Goal: Find specific page/section: Find specific page/section

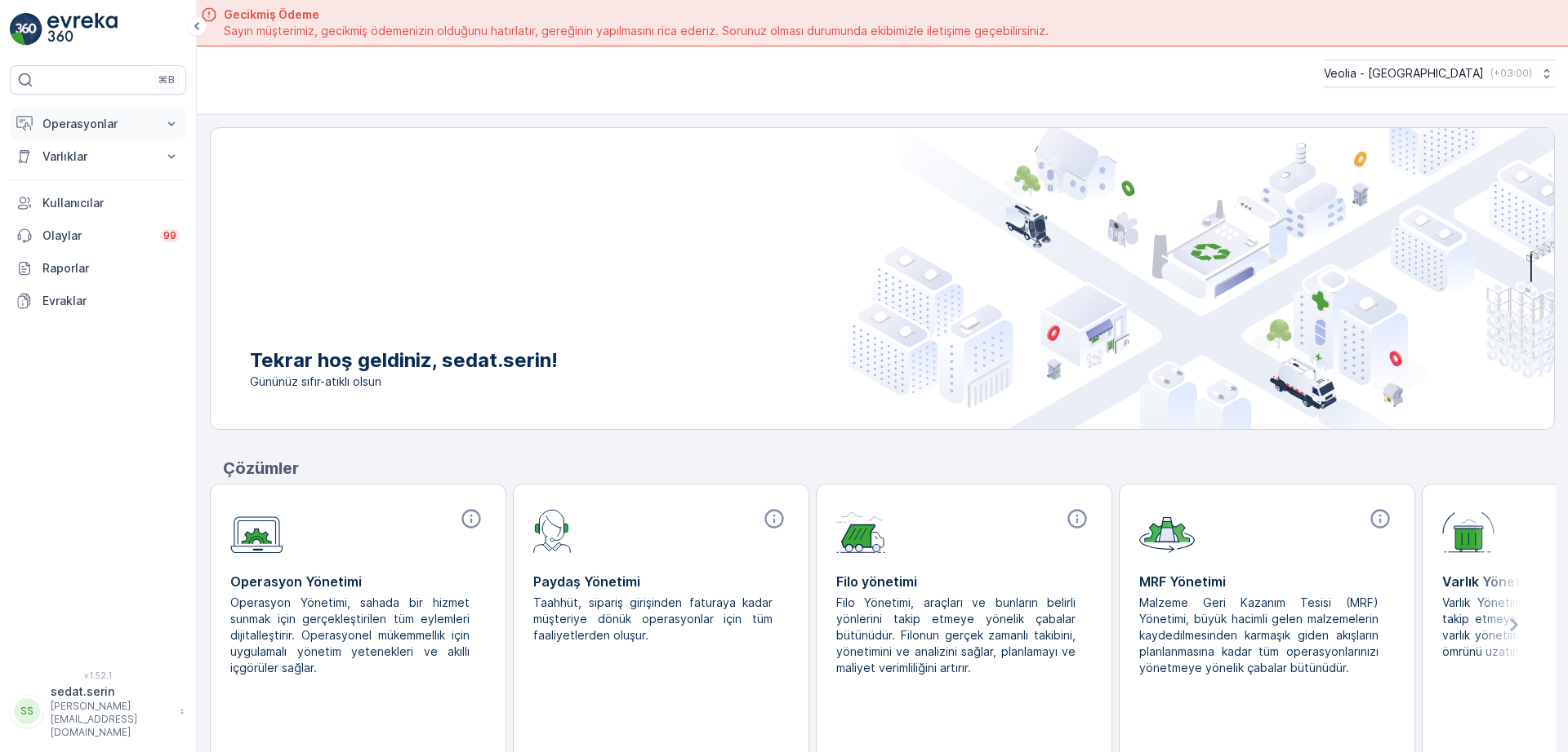
click at [147, 132] on p "Operasyonlar" at bounding box center [98, 124] width 111 height 16
click at [83, 174] on p "Planlama" at bounding box center [65, 174] width 47 height 16
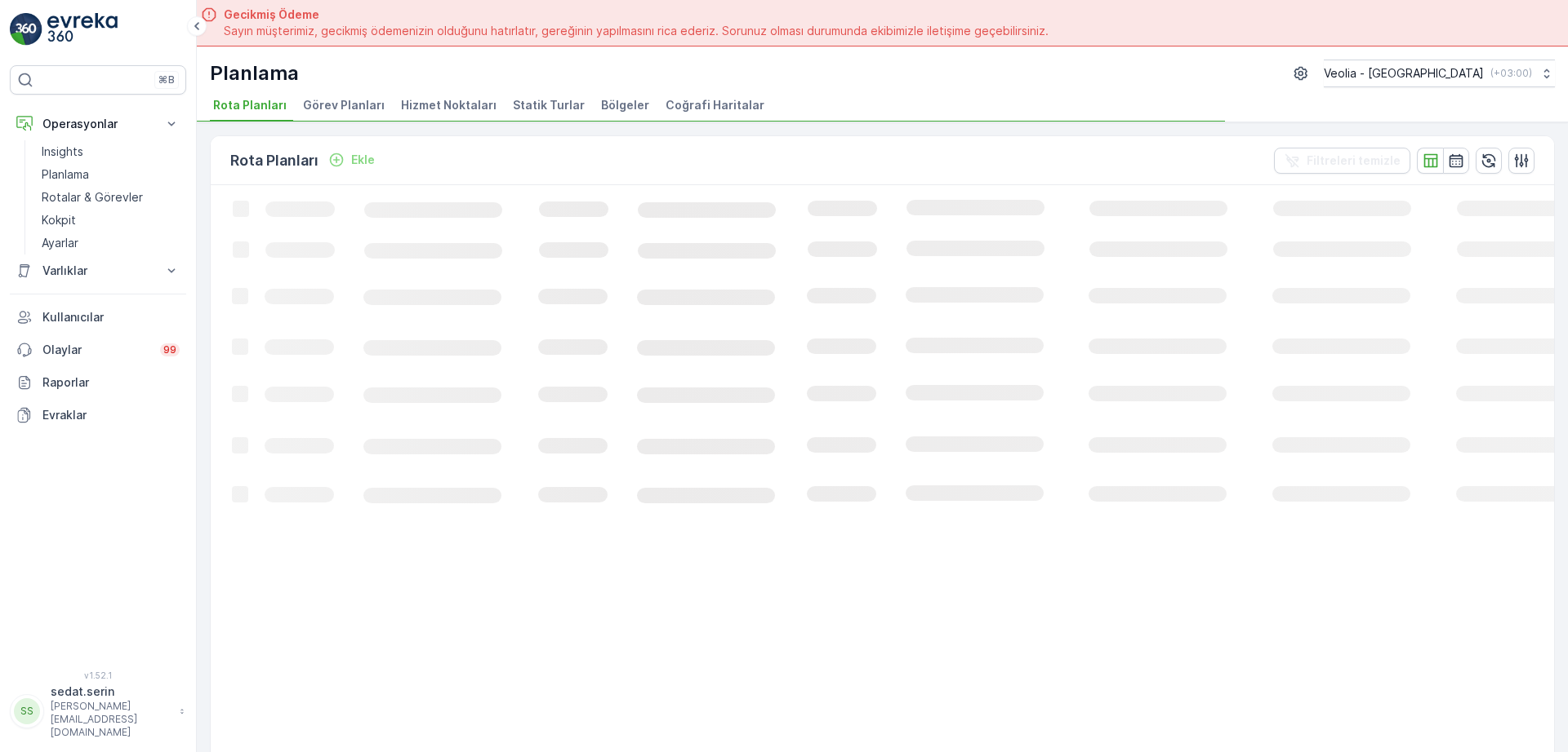
click at [431, 100] on span "Hizmet Noktaları" at bounding box center [448, 105] width 95 height 16
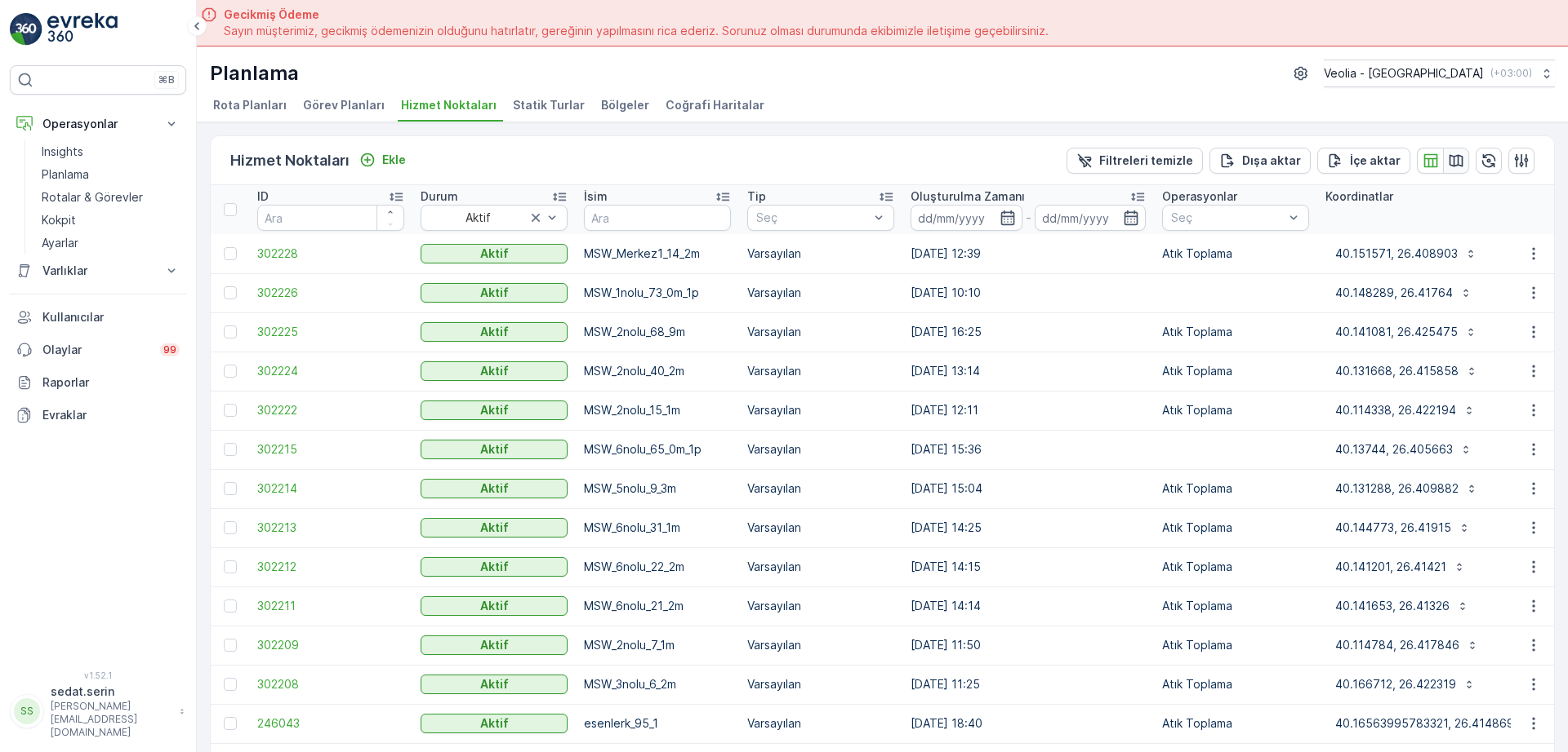
click at [1451, 153] on icon "button" at bounding box center [1456, 161] width 16 height 16
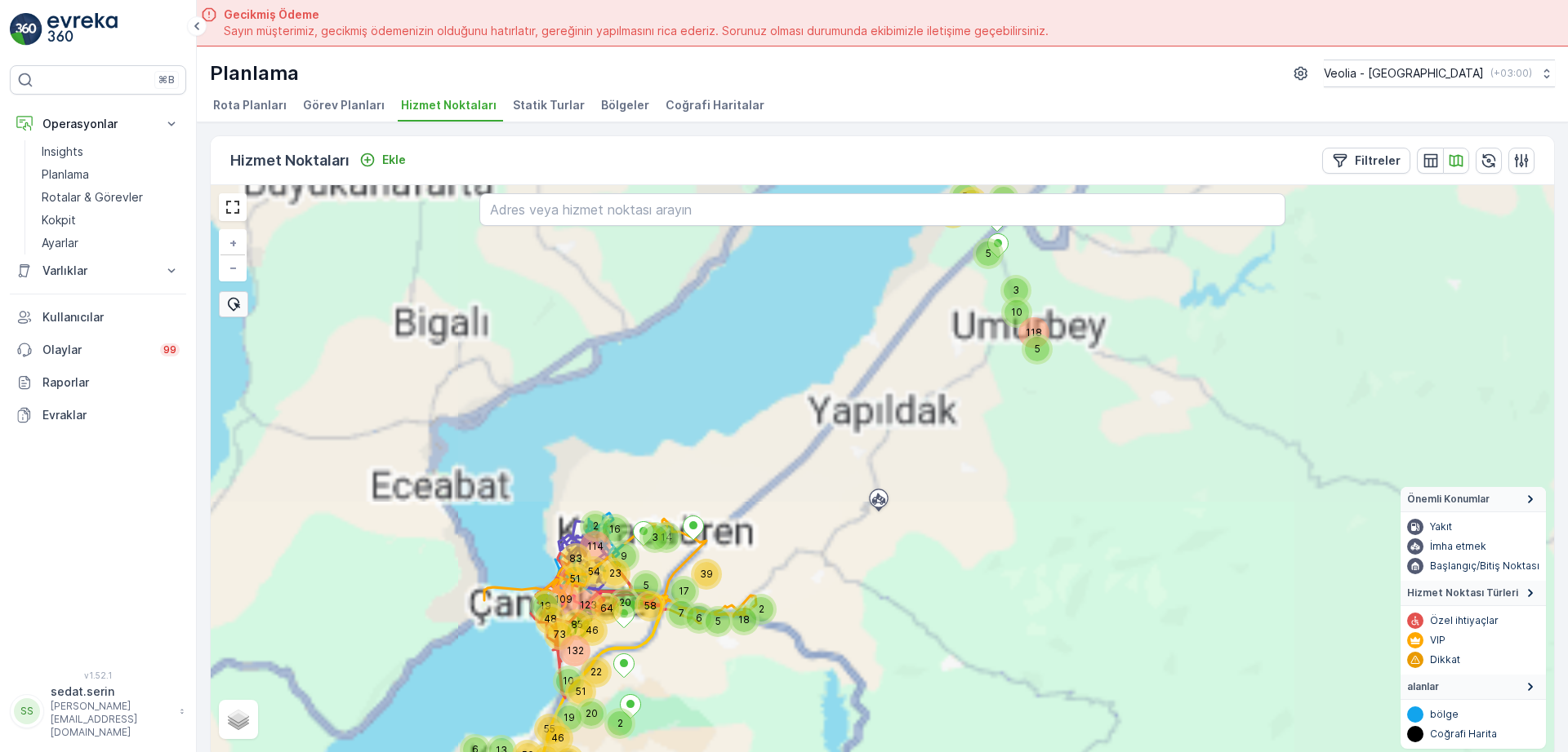
scroll to position [6, 0]
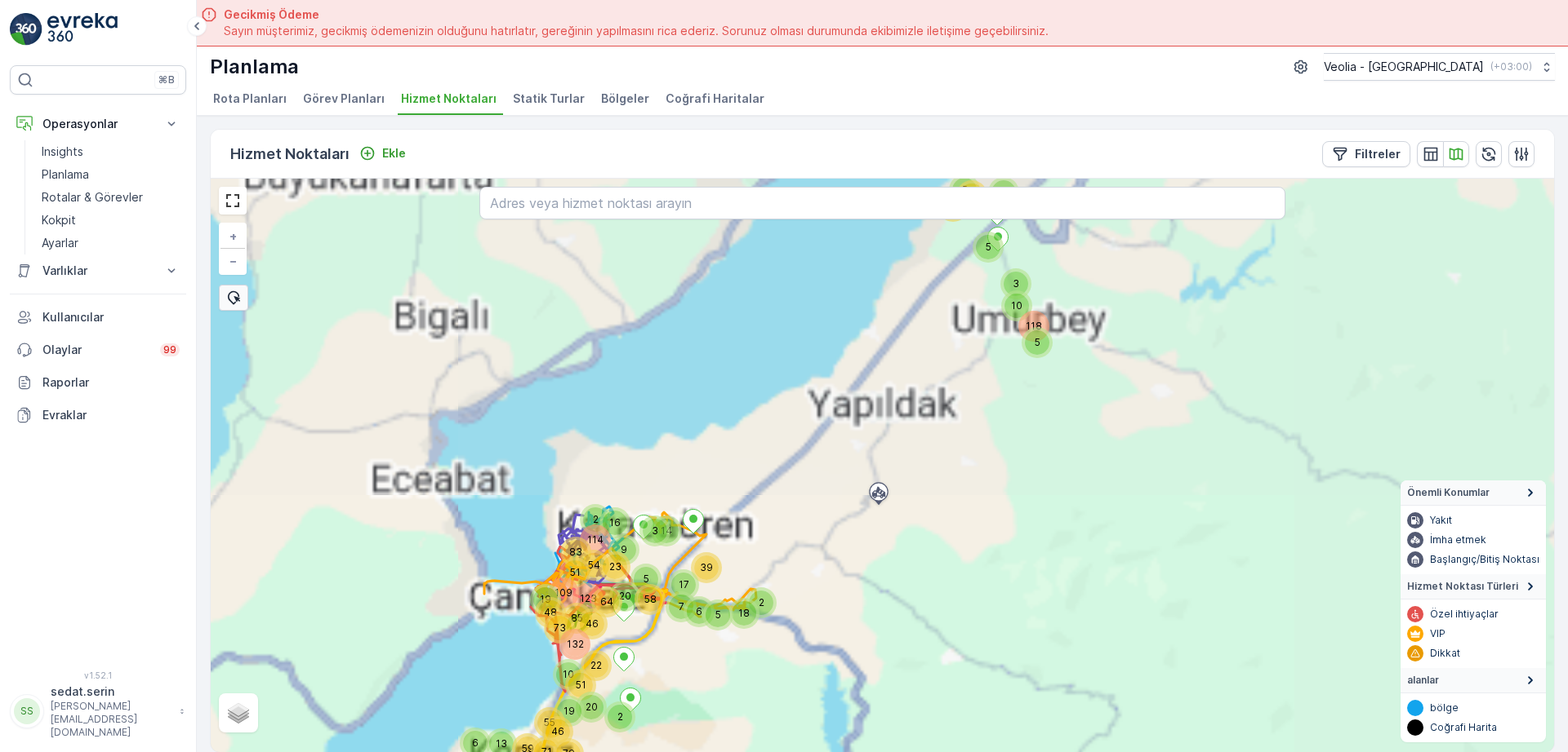
click at [935, 412] on div "20 58 5 14 3 7 17 5 6 39 18 2 5 10 118 4 10 3 21 5 30 5 19 6 13 59 55 73 48 71 …" at bounding box center [882, 465] width 1343 height 573
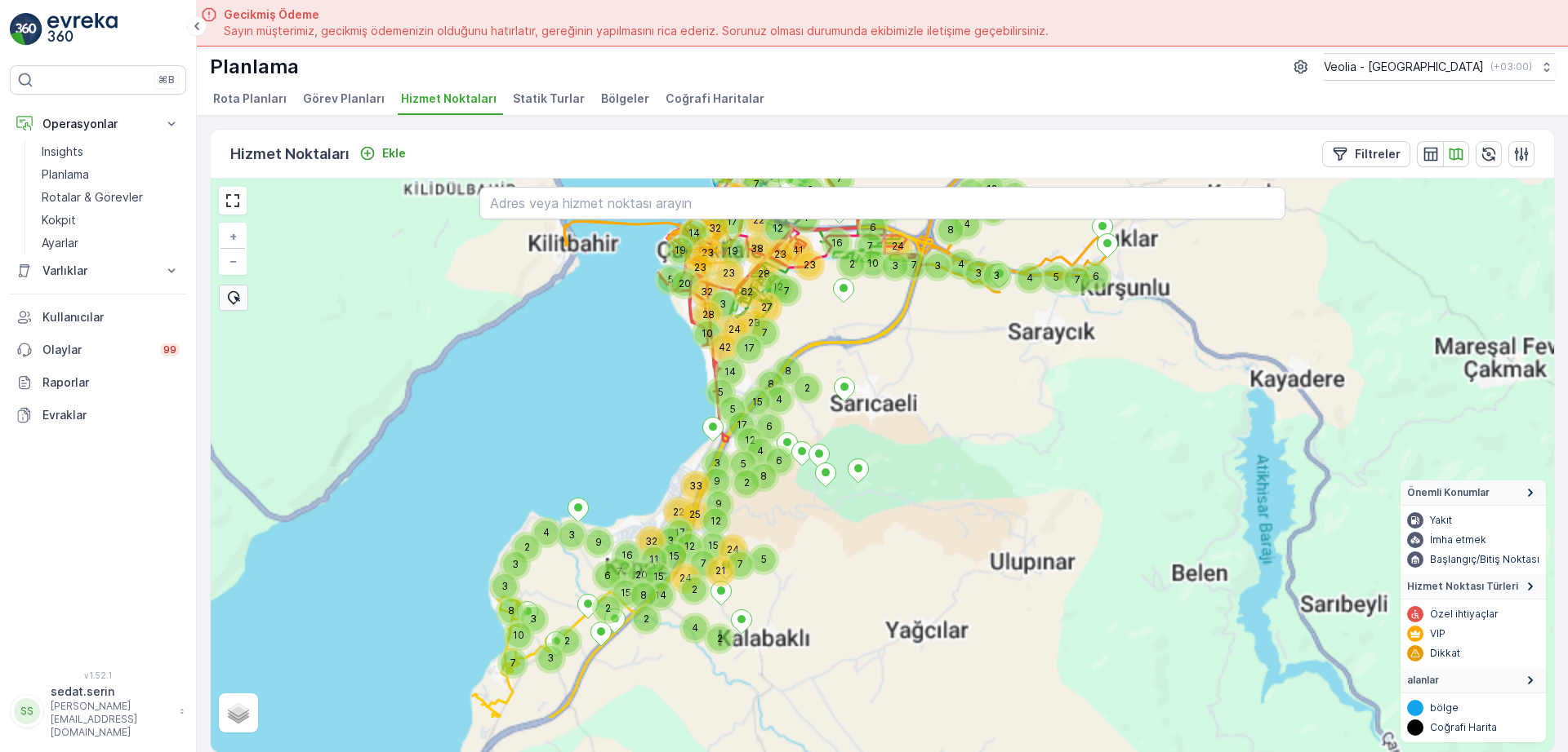
drag, startPoint x: 843, startPoint y: 440, endPoint x: 863, endPoint y: 437, distance: 20.2
click at [897, 385] on div "5 19 51 4 2 11 7 3 2 5 8 4 4 2 3 3 12 13 9 2 4 6 5 7 19 41 2 13 4 4 2 6 23 14 1…" at bounding box center [882, 465] width 1343 height 573
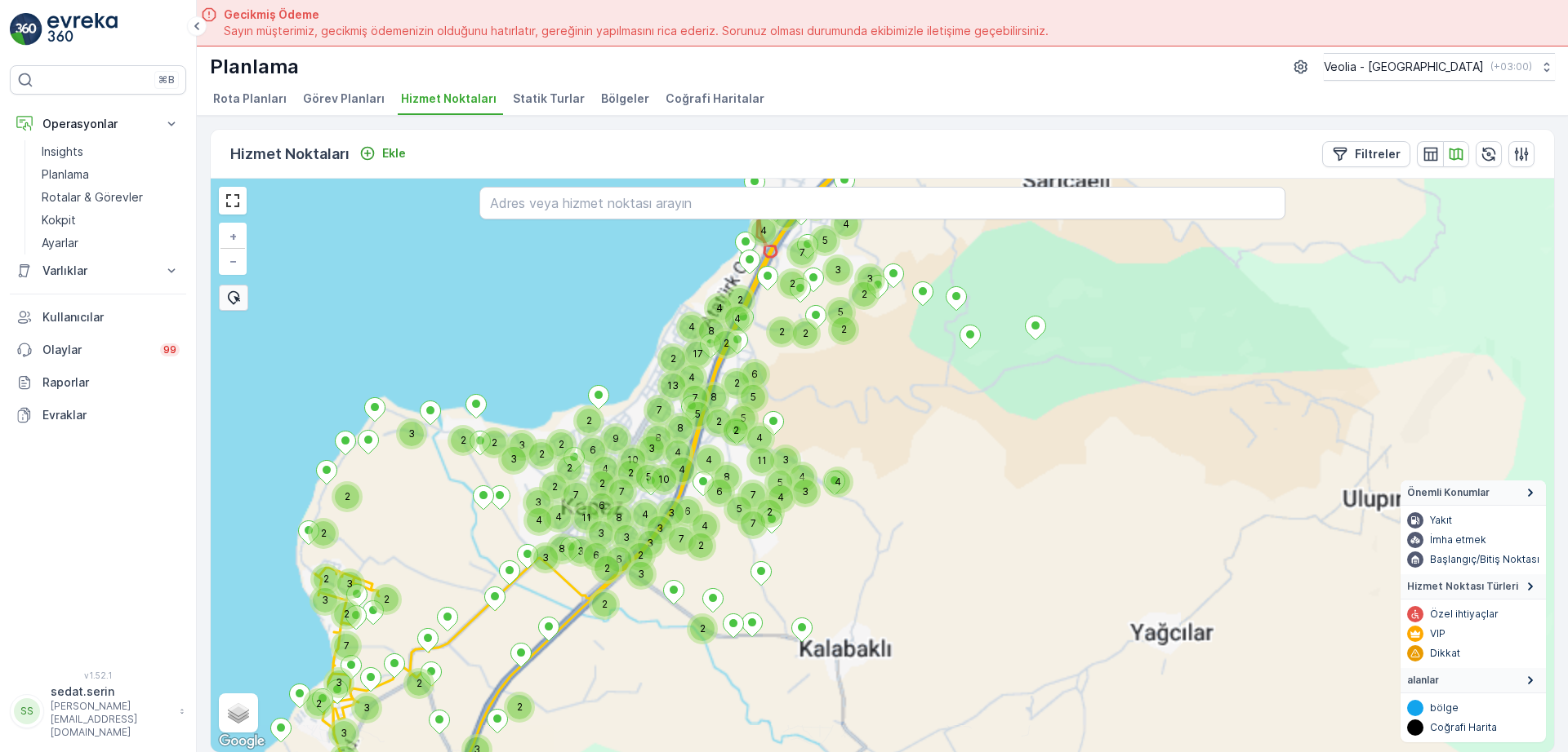
drag, startPoint x: 792, startPoint y: 525, endPoint x: 880, endPoint y: 438, distance: 123.7
click at [879, 438] on div "2 2 3 2 2 4 2 3 2 2 3 4 8 3 3 3 3 6 6 3 2 2 3 7 11 3 8 4 4 4 7 3 2 5 4 3 9 8 2 …" at bounding box center [882, 465] width 1343 height 573
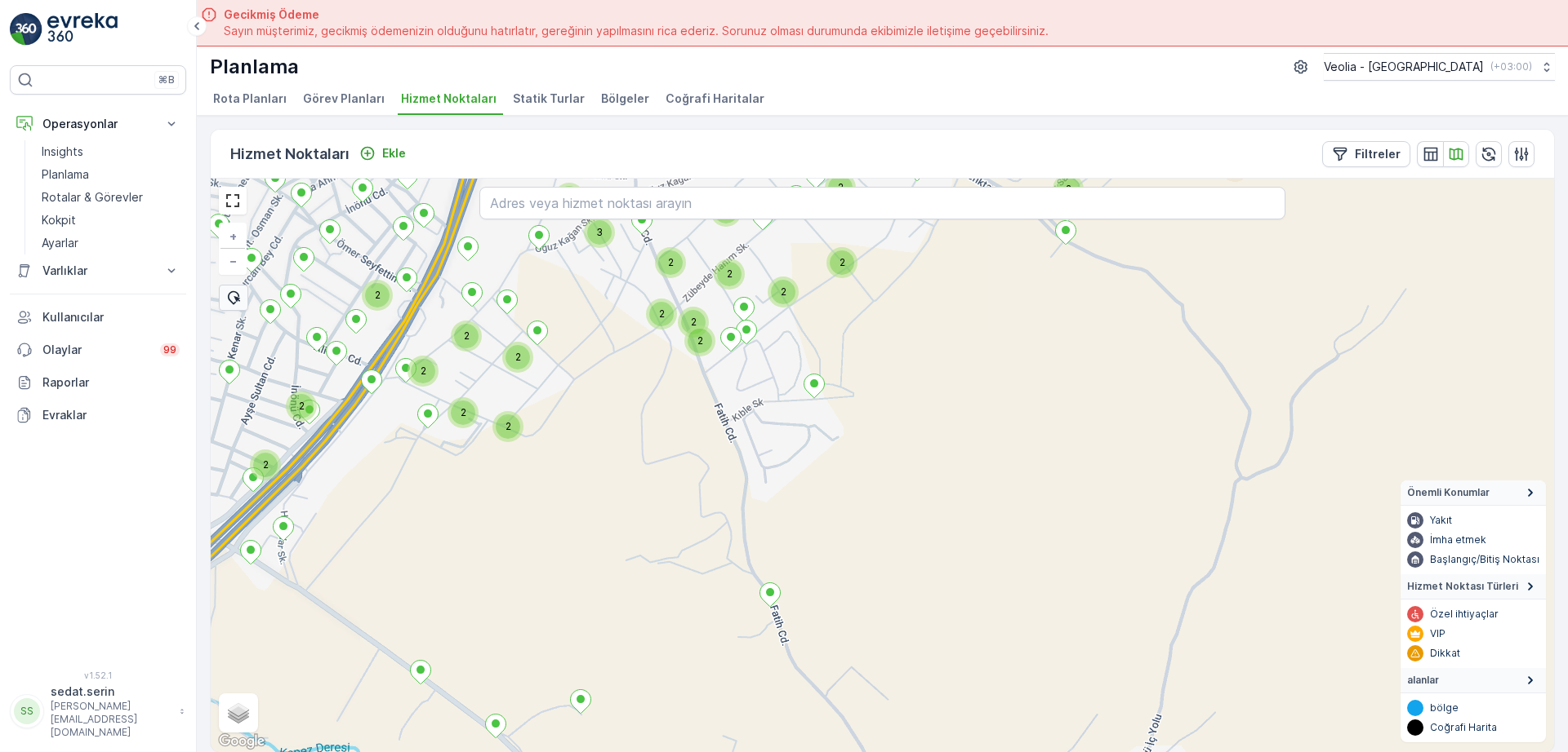
drag, startPoint x: 849, startPoint y: 410, endPoint x: 897, endPoint y: 485, distance: 89.0
click at [897, 484] on div "2 2 2 2 3 2 2 2 2 2 2 2 2 2 2 2 2 2 2 2 kepez_bb_105_5m + − Uydu Yol haritası A…" at bounding box center [882, 465] width 1343 height 573
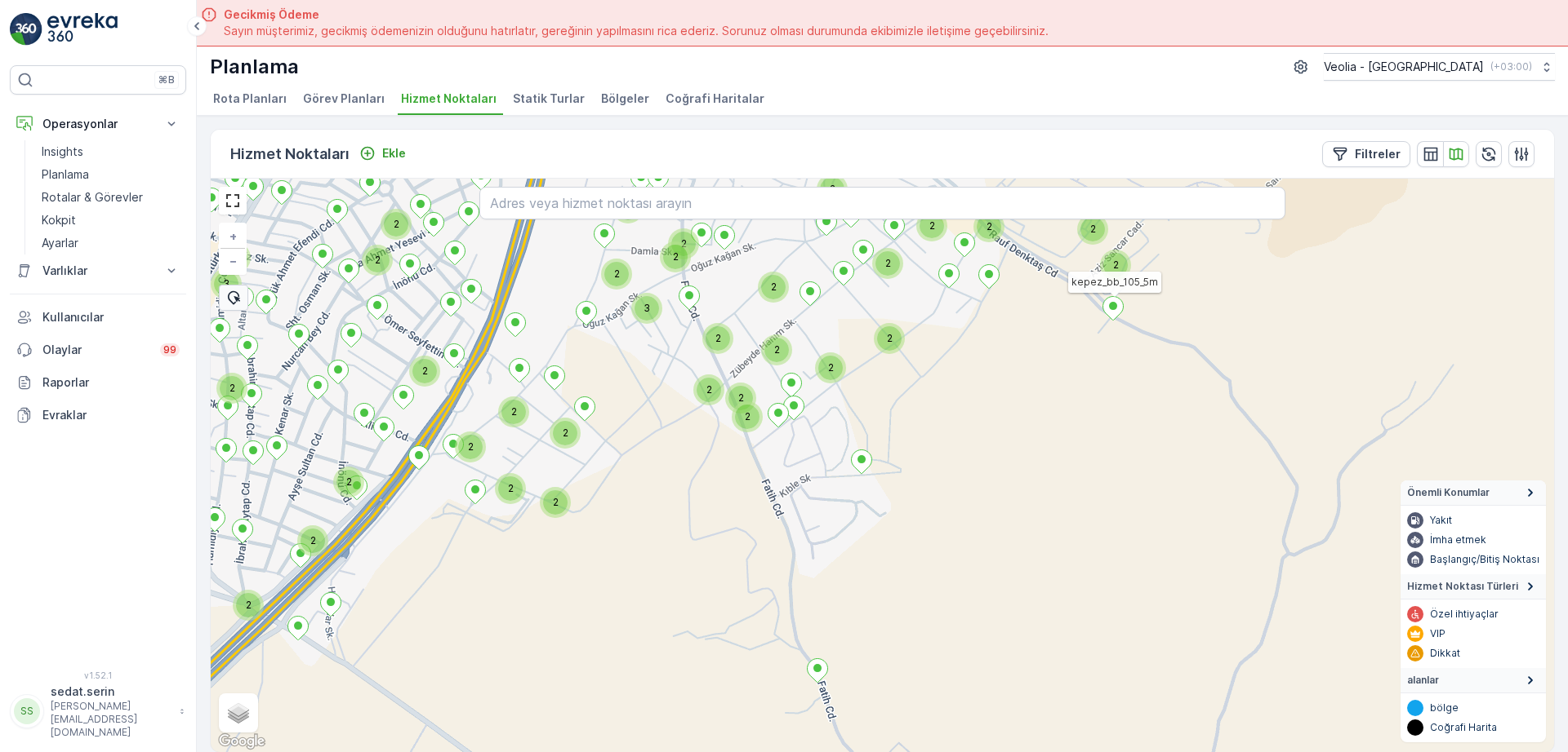
drag, startPoint x: 1001, startPoint y: 384, endPoint x: 869, endPoint y: 613, distance: 264.3
click at [861, 628] on div "2 2 2 2 3 2 2 2 2 2 2 2 2 2 2 2 2 2 2 2 2 2 2 2 2 2 2 2 2 3 2 2 2 kepez_bb_105_…" at bounding box center [882, 465] width 1343 height 573
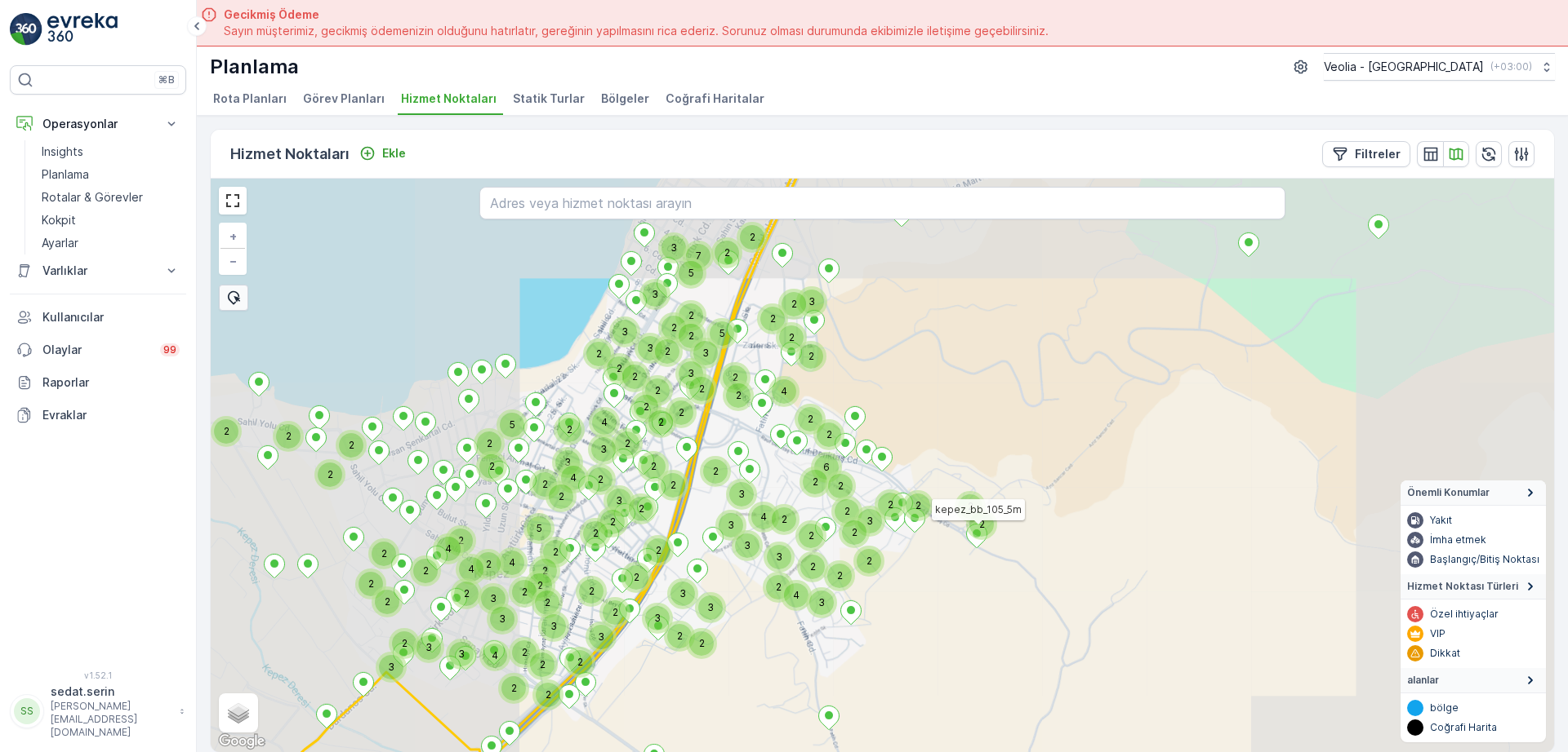
drag, startPoint x: 972, startPoint y: 431, endPoint x: 950, endPoint y: 423, distance: 23.4
click at [959, 479] on div "2 2 2 3 2 2 2 2 2 2 2 2 2 2 2 2 2 2 2 4 2 2 2 2 2 3 2 3 3 3 3 3 4 2 3 2 2 3 4 2…" at bounding box center [882, 465] width 1343 height 573
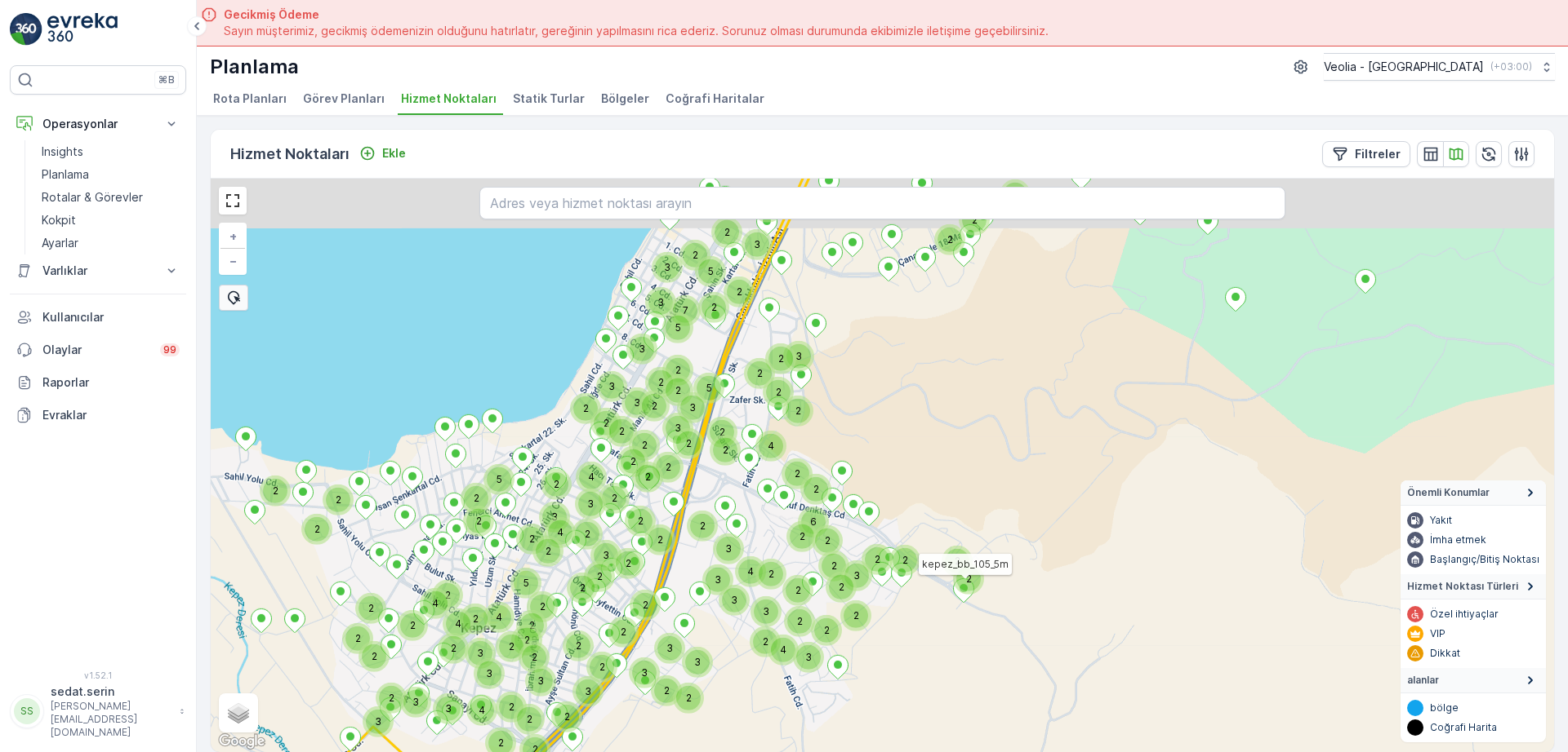
drag, startPoint x: 944, startPoint y: 389, endPoint x: 991, endPoint y: 453, distance: 79.4
click at [987, 465] on div "2 2 2 3 2 2 2 2 2 2 2 2 2 2 2 2 2 2 2 4 2 2 2 2 2 3 2 3 3 3 3 3 4 2 3 2 2 3 4 2…" at bounding box center [882, 465] width 1343 height 573
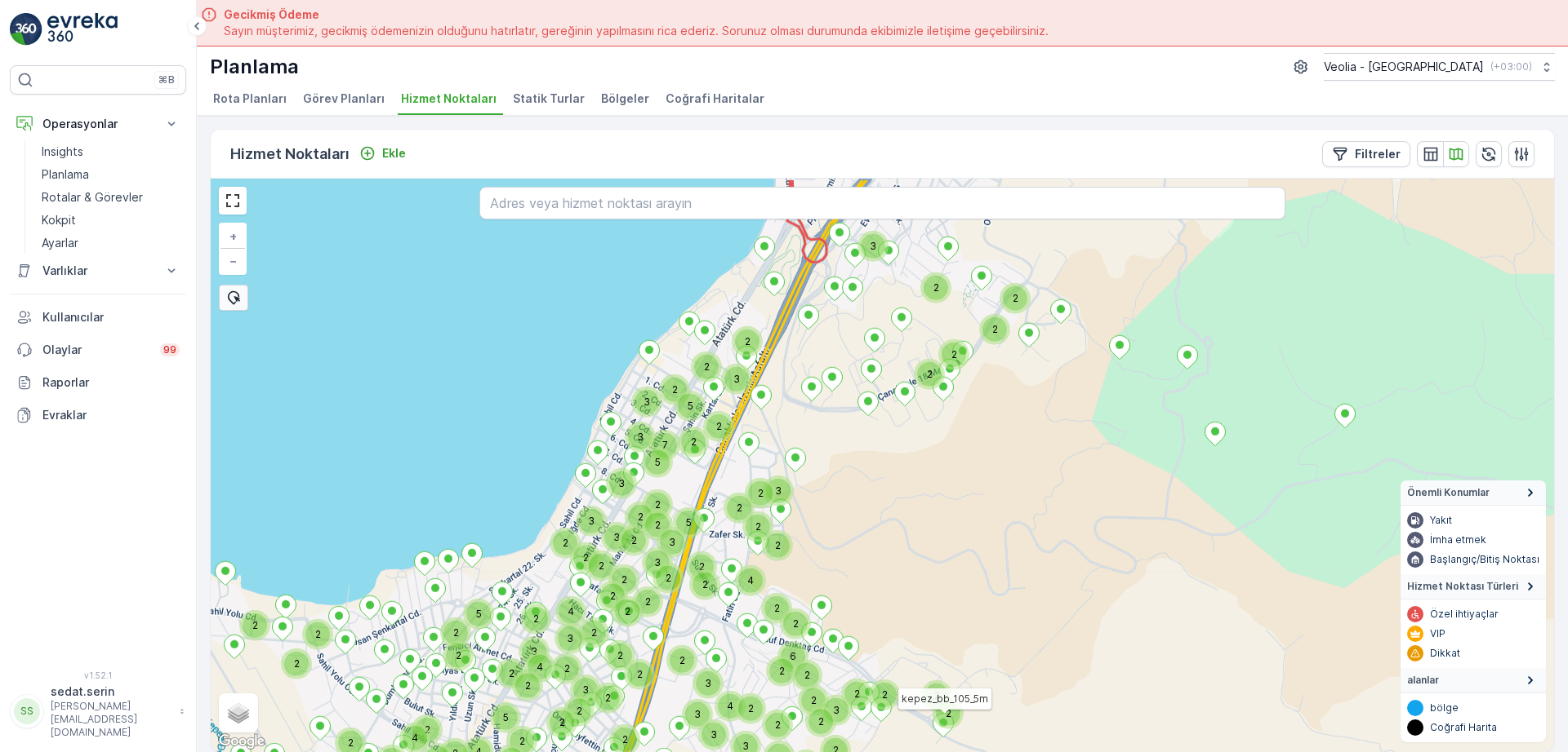
drag, startPoint x: 1015, startPoint y: 407, endPoint x: 945, endPoint y: 470, distance: 94.2
click at [945, 469] on div "2 2 3 2 2 2 2 2 2 2 2 2 2 2 2 2 2 4 2 2 2 2 2 3 2 3 3 3 3 3 4 2 3 2 2 3 4 2 4 2…" at bounding box center [882, 465] width 1343 height 573
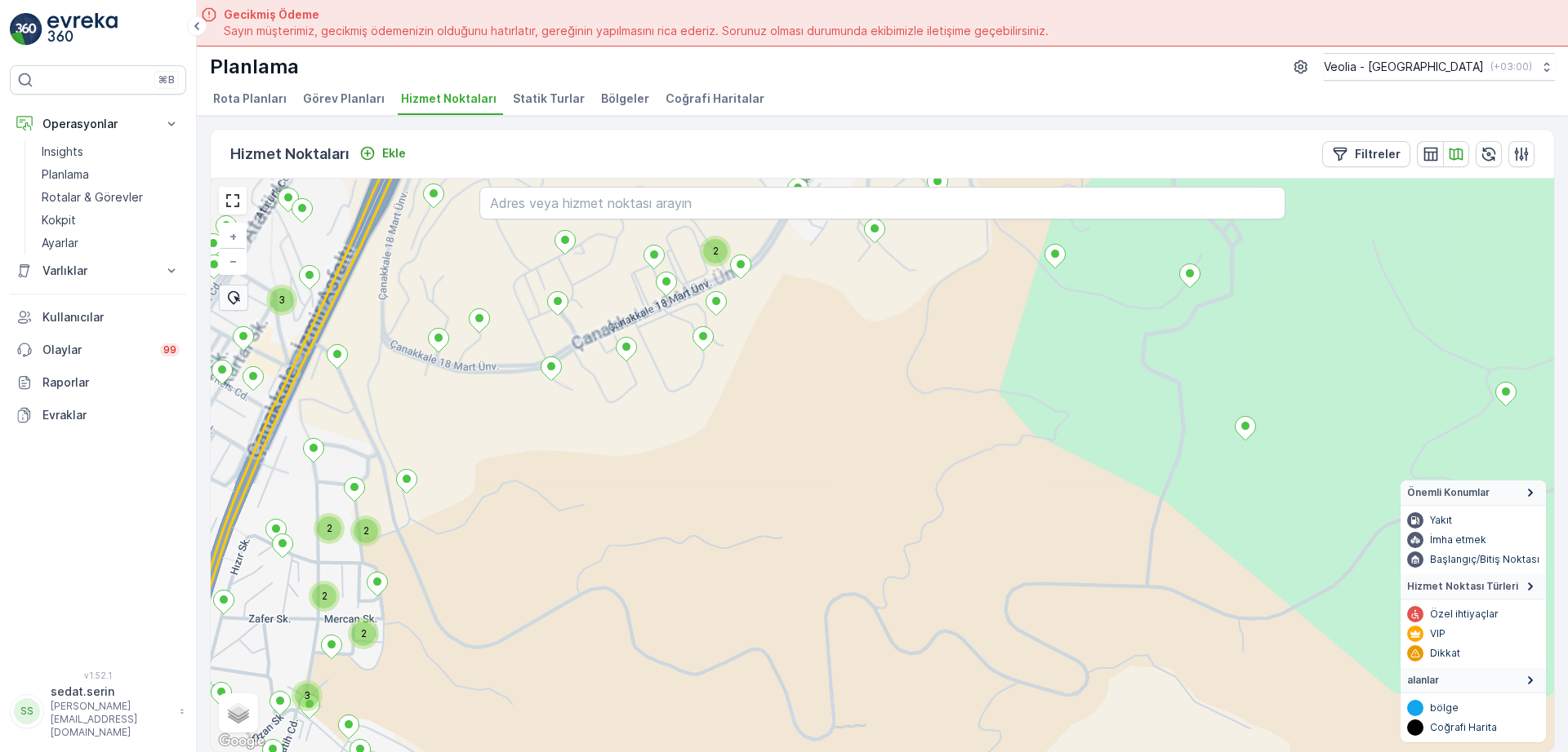
drag, startPoint x: 990, startPoint y: 380, endPoint x: 1031, endPoint y: 490, distance: 117.4
click at [1031, 490] on div "2 2 2 2 3 3 2 + − Uydu Yol haritası Arazi Karışık Leaflet Klavye kısayolları Ha…" at bounding box center [882, 465] width 1343 height 573
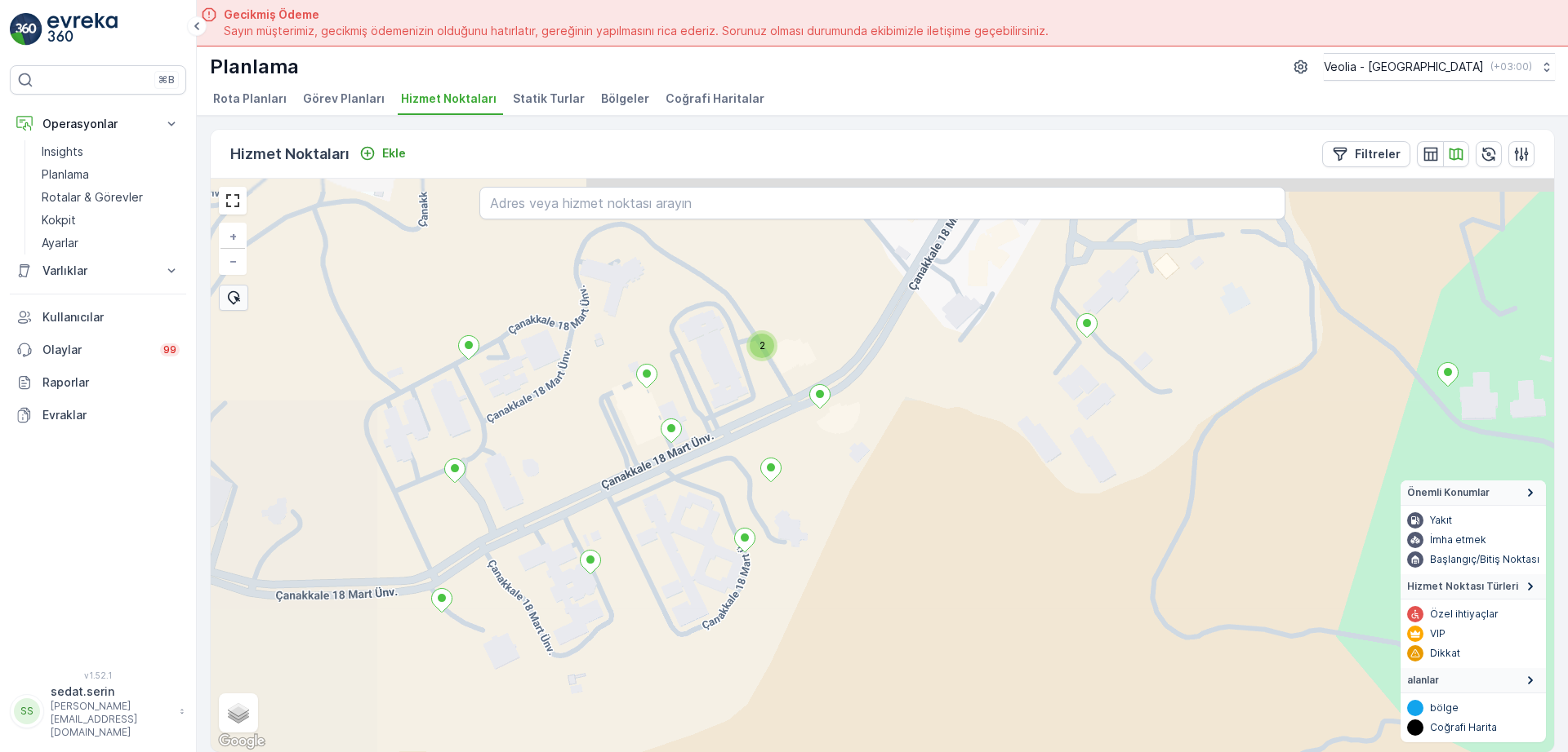
drag, startPoint x: 789, startPoint y: 433, endPoint x: 991, endPoint y: 522, distance: 220.7
click at [965, 559] on div "2 + − Uydu Yol haritası Arazi Karışık Leaflet Klavye kısayolları Harita Veriler…" at bounding box center [882, 465] width 1343 height 573
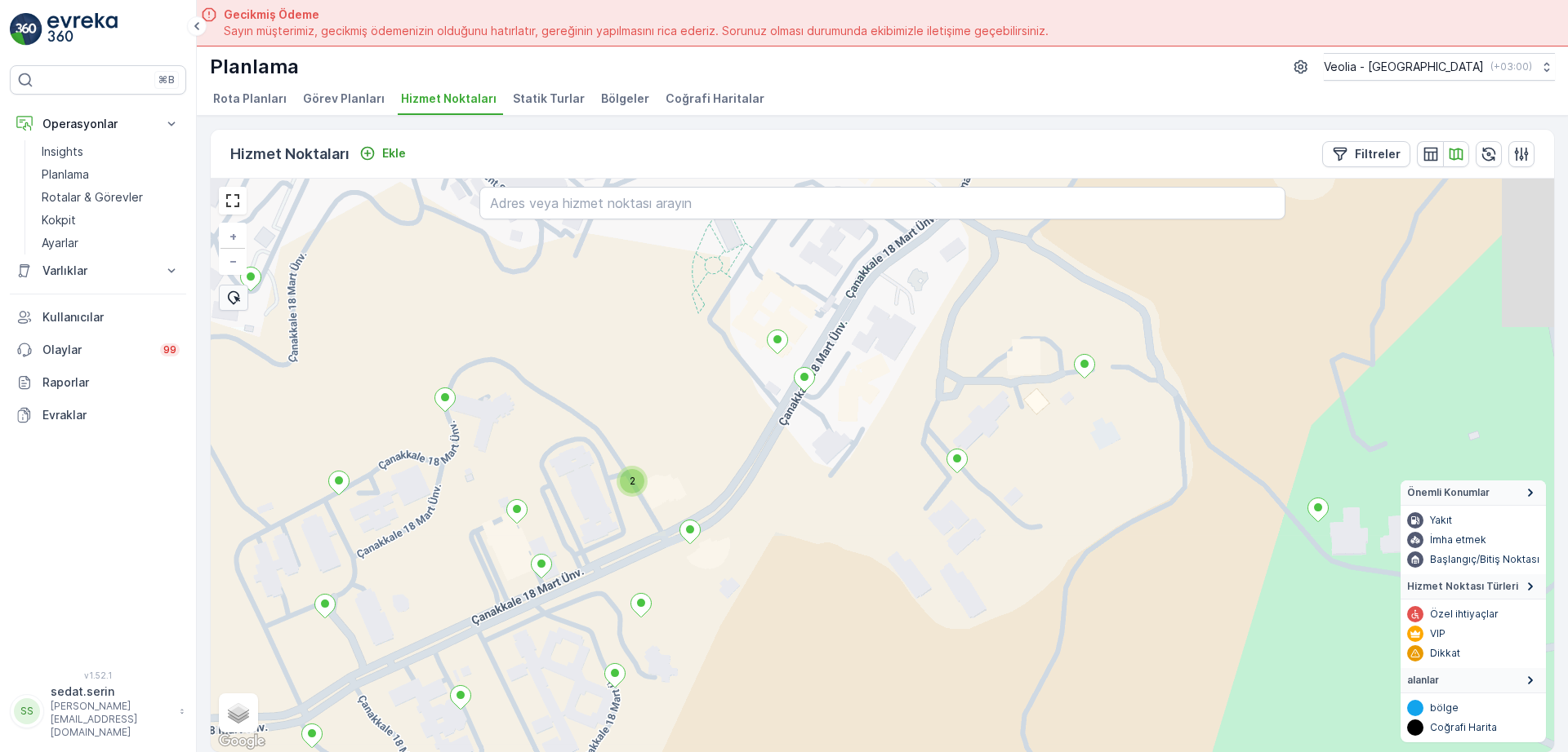
drag, startPoint x: 1033, startPoint y: 451, endPoint x: 918, endPoint y: 543, distance: 147.3
click at [917, 572] on div "2 + − Uydu Yol haritası Arazi Karışık Leaflet Klavye kısayolları Harita Veriler…" at bounding box center [882, 465] width 1343 height 573
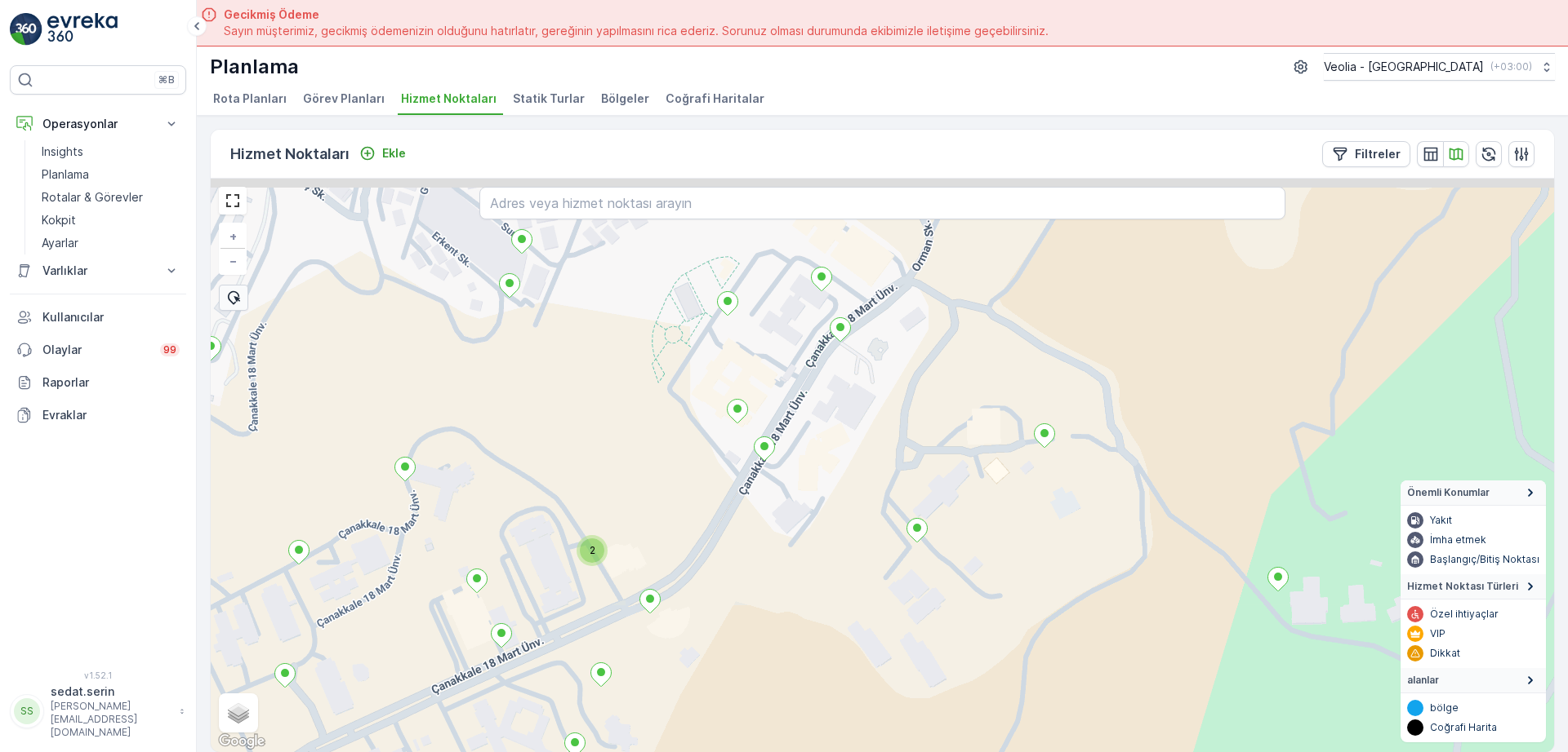
drag, startPoint x: 963, startPoint y: 440, endPoint x: 888, endPoint y: 568, distance: 148.4
click at [889, 567] on div "2 + − Uydu Yol haritası Arazi Karışık Leaflet Klavye kısayolları Harita Veriler…" at bounding box center [882, 465] width 1343 height 573
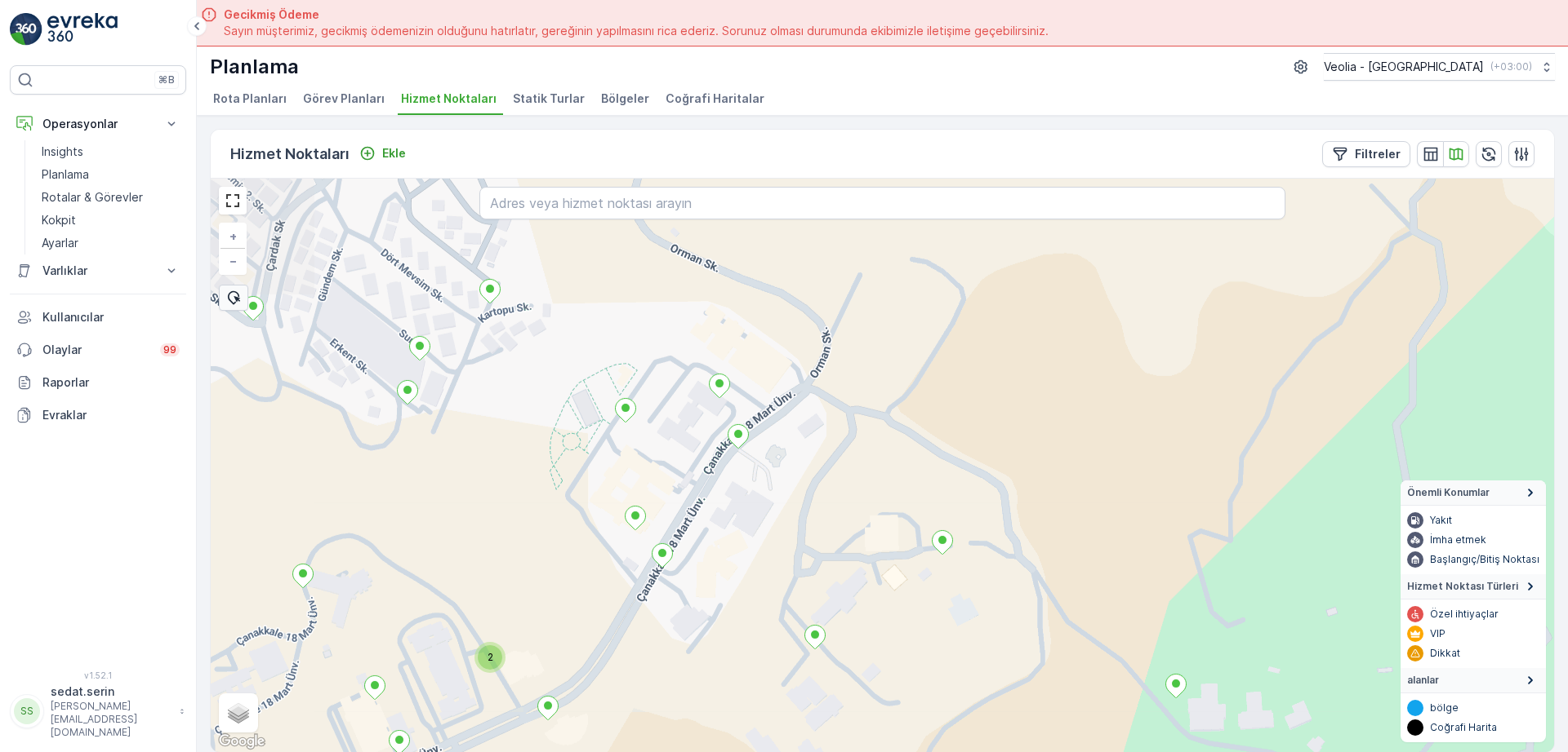
drag, startPoint x: 933, startPoint y: 471, endPoint x: 798, endPoint y: 487, distance: 135.9
click at [777, 503] on div "2 2 + − Uydu Yol haritası Arazi Karışık Leaflet Klavye kısayolları Harita Veril…" at bounding box center [882, 465] width 1343 height 573
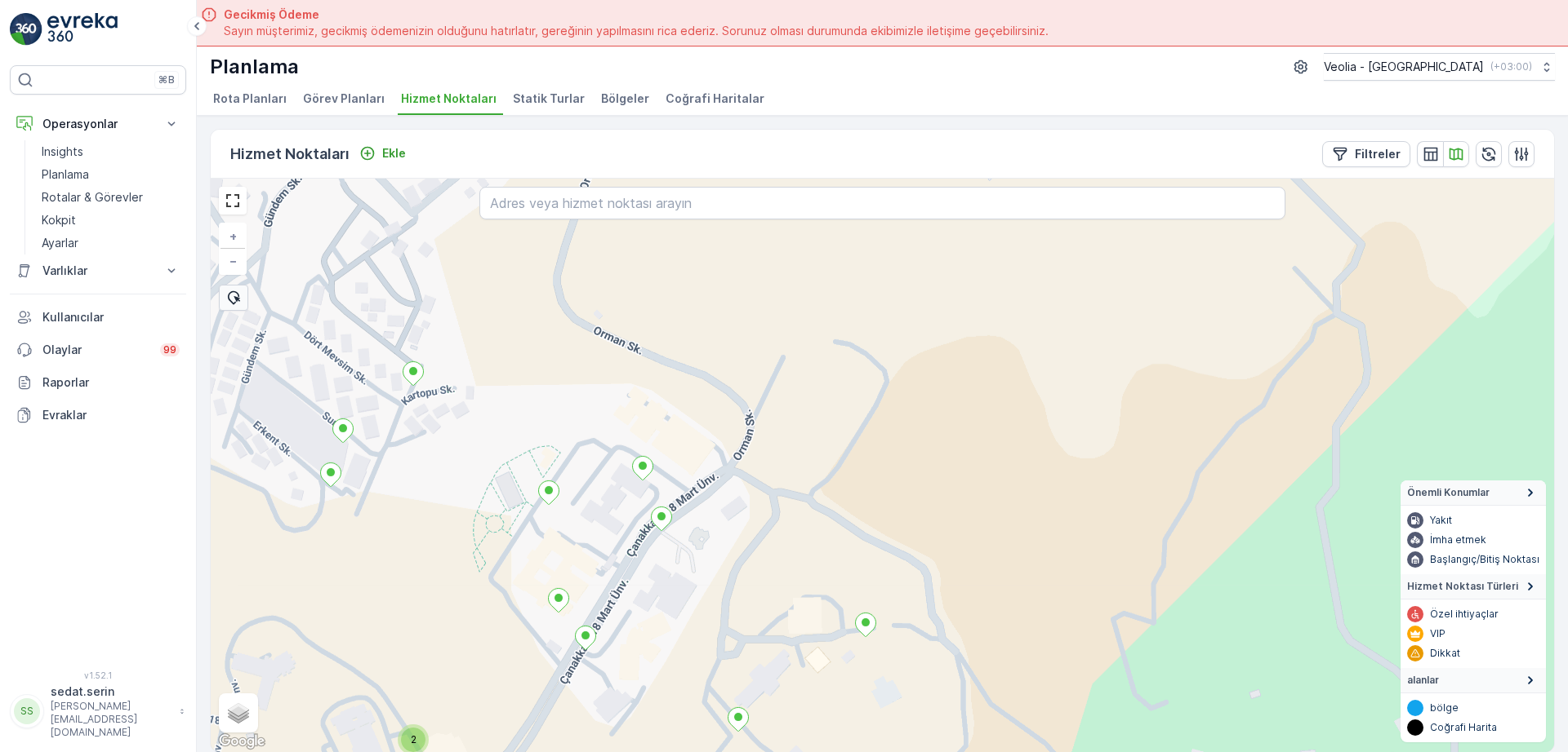
drag, startPoint x: 882, startPoint y: 468, endPoint x: 915, endPoint y: 569, distance: 106.3
click at [913, 580] on div "2 + − Uydu Yol haritası Arazi Karışık Leaflet Klavye kısayolları Harita Veriler…" at bounding box center [882, 465] width 1343 height 573
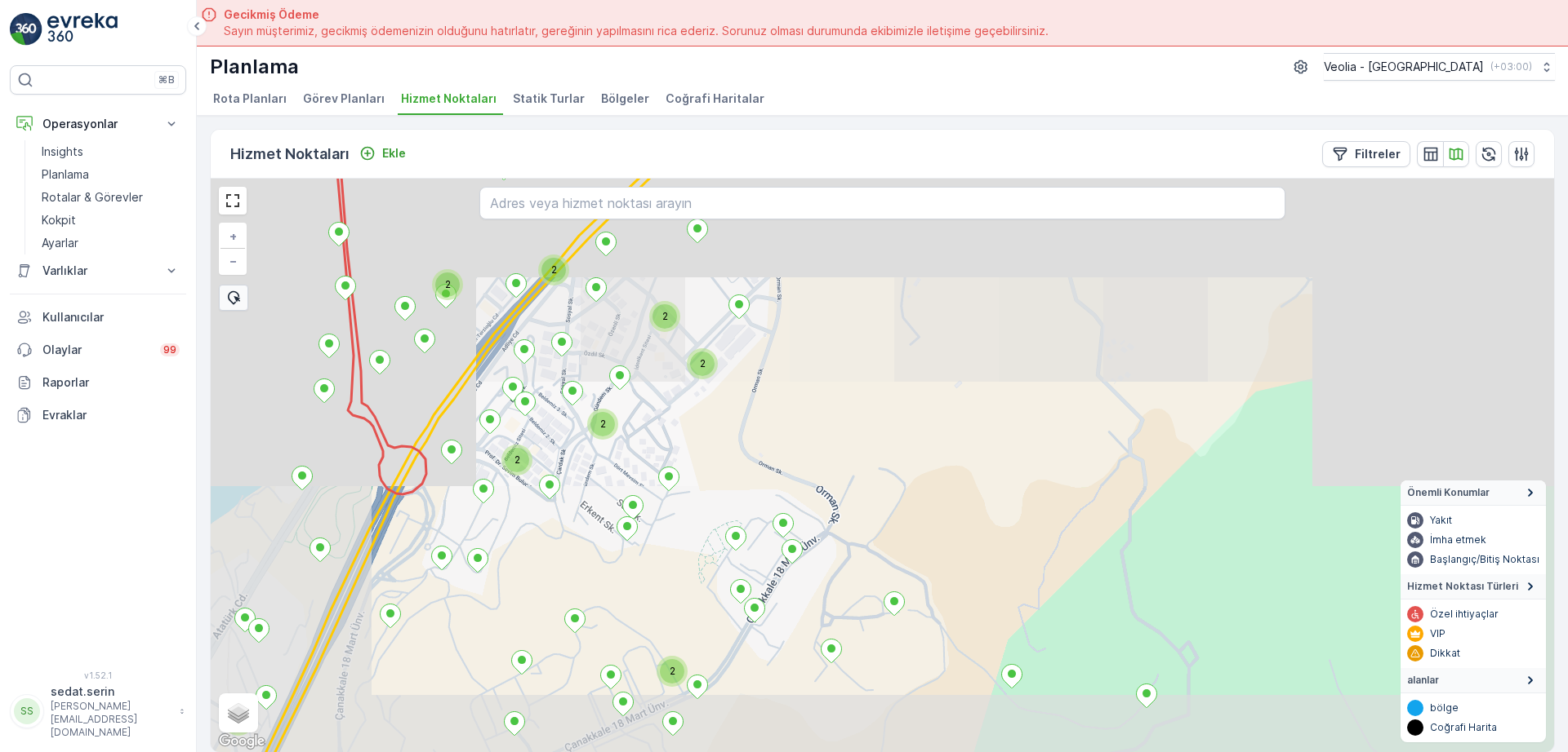
drag, startPoint x: 918, startPoint y: 584, endPoint x: 987, endPoint y: 419, distance: 178.8
click at [985, 415] on div "2 2 2 3 2 2 2 2 + − Uydu Yol haritası Arazi Karışık Leaflet Klavye kısayolları …" at bounding box center [882, 465] width 1343 height 573
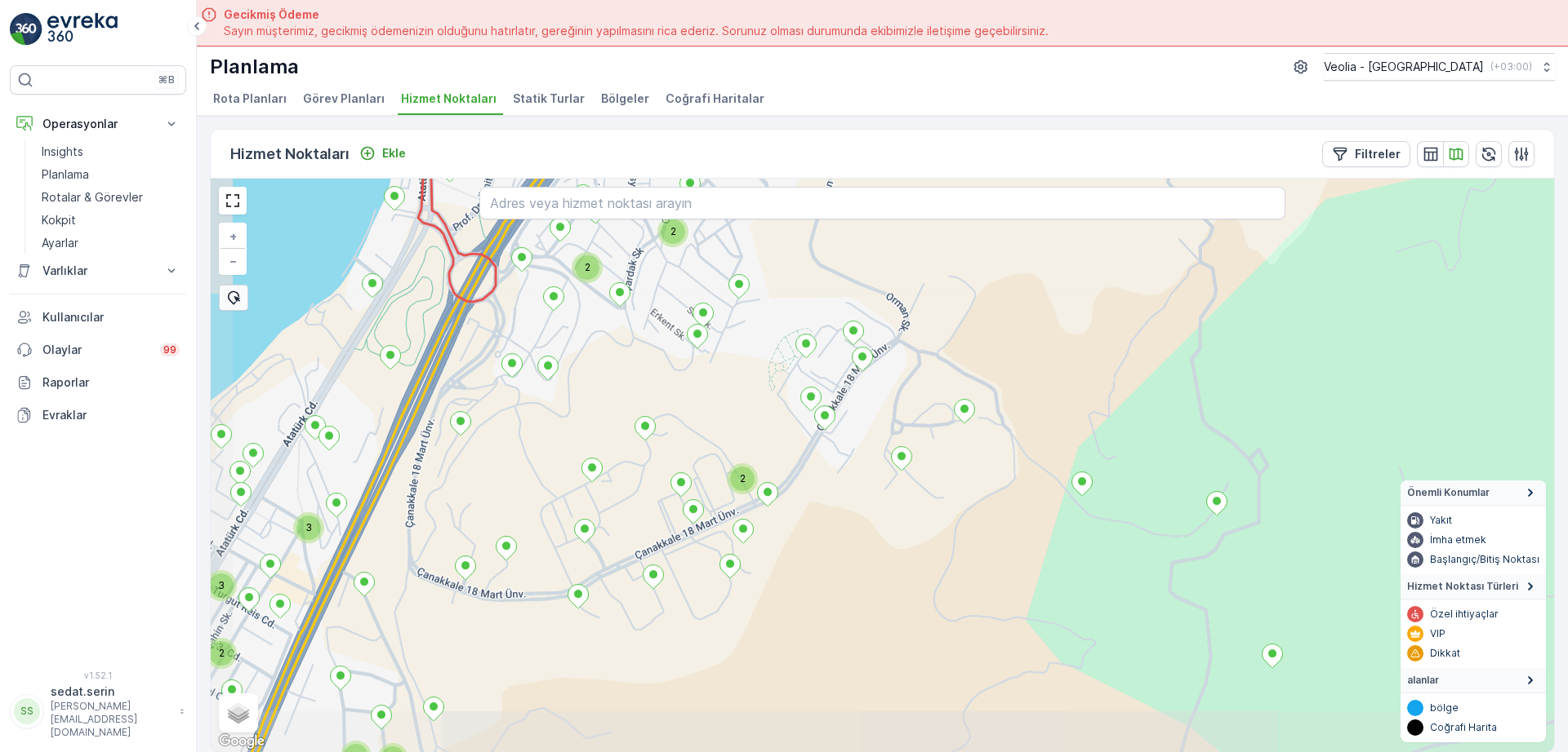
drag, startPoint x: 899, startPoint y: 500, endPoint x: 911, endPoint y: 481, distance: 22.5
click at [910, 483] on div "2 3 2 2 3 2 2 2 + − Uydu Yol haritası Arazi Karışık Leaflet Klavye kısayolları …" at bounding box center [882, 465] width 1343 height 573
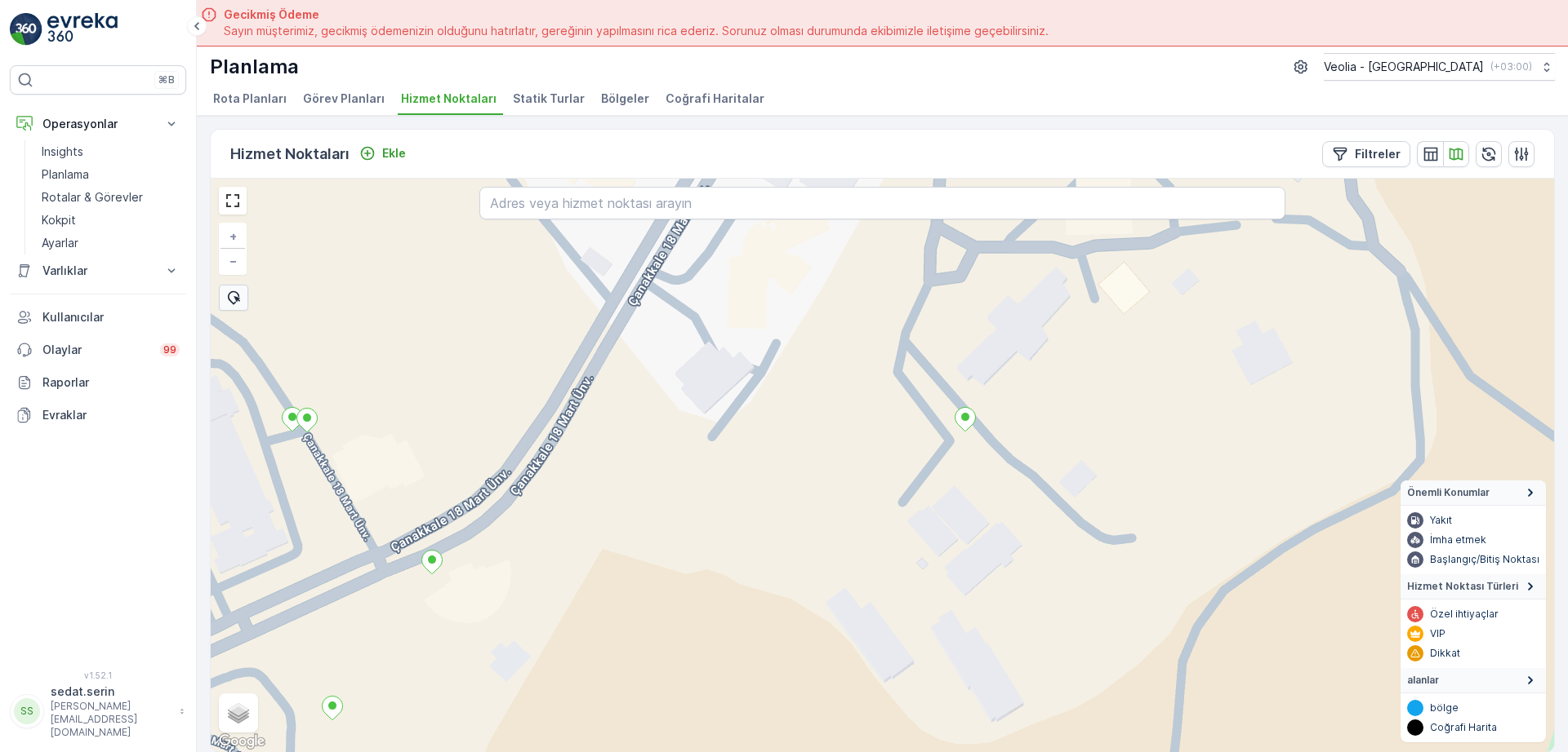
drag, startPoint x: 944, startPoint y: 371, endPoint x: 925, endPoint y: 582, distance: 211.9
click at [913, 625] on div "MSW_2nolu_13_6m + − Uydu Yol haritası Arazi Karışık Leaflet Klavye kısayolları …" at bounding box center [882, 465] width 1343 height 573
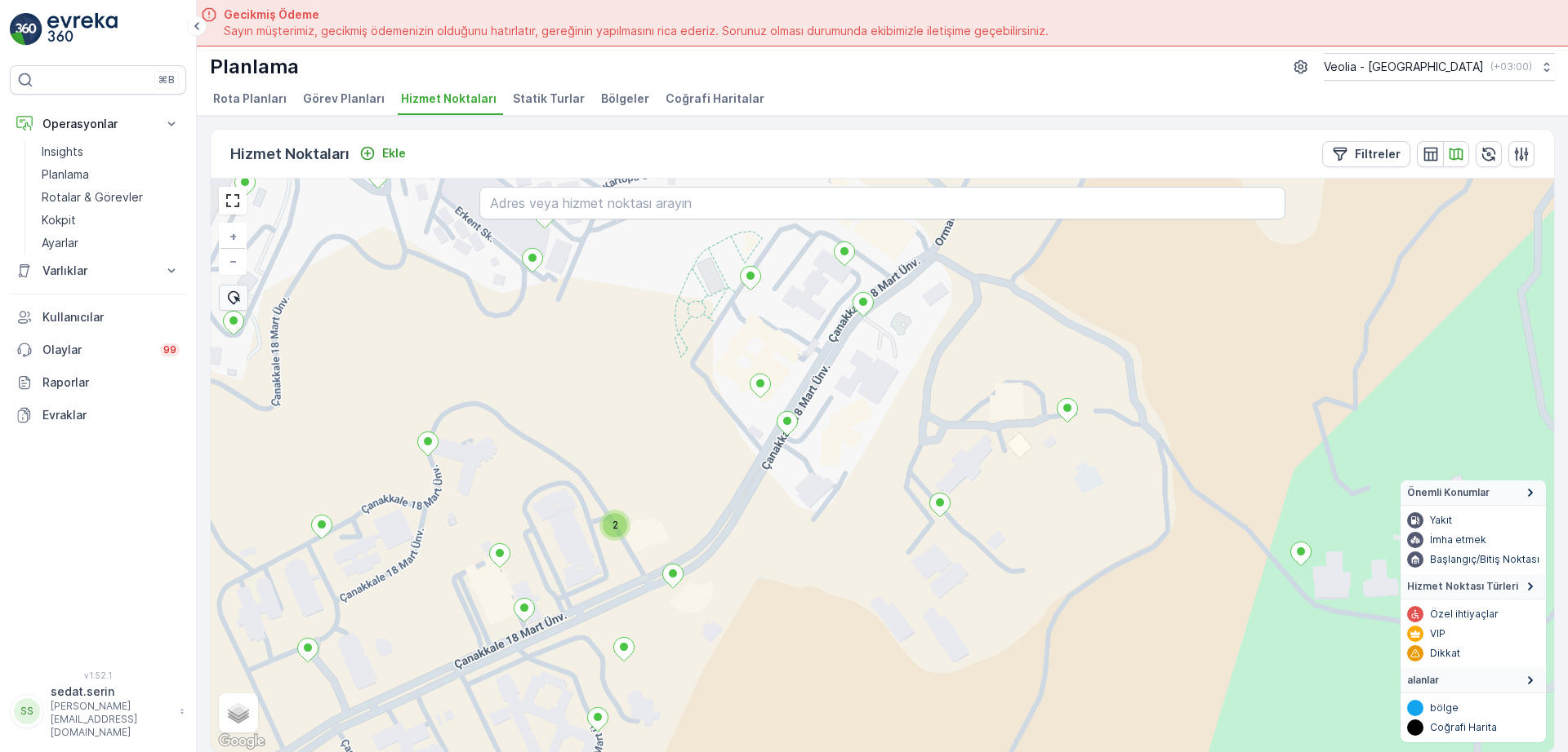
click at [623, 531] on div "2" at bounding box center [615, 525] width 25 height 25
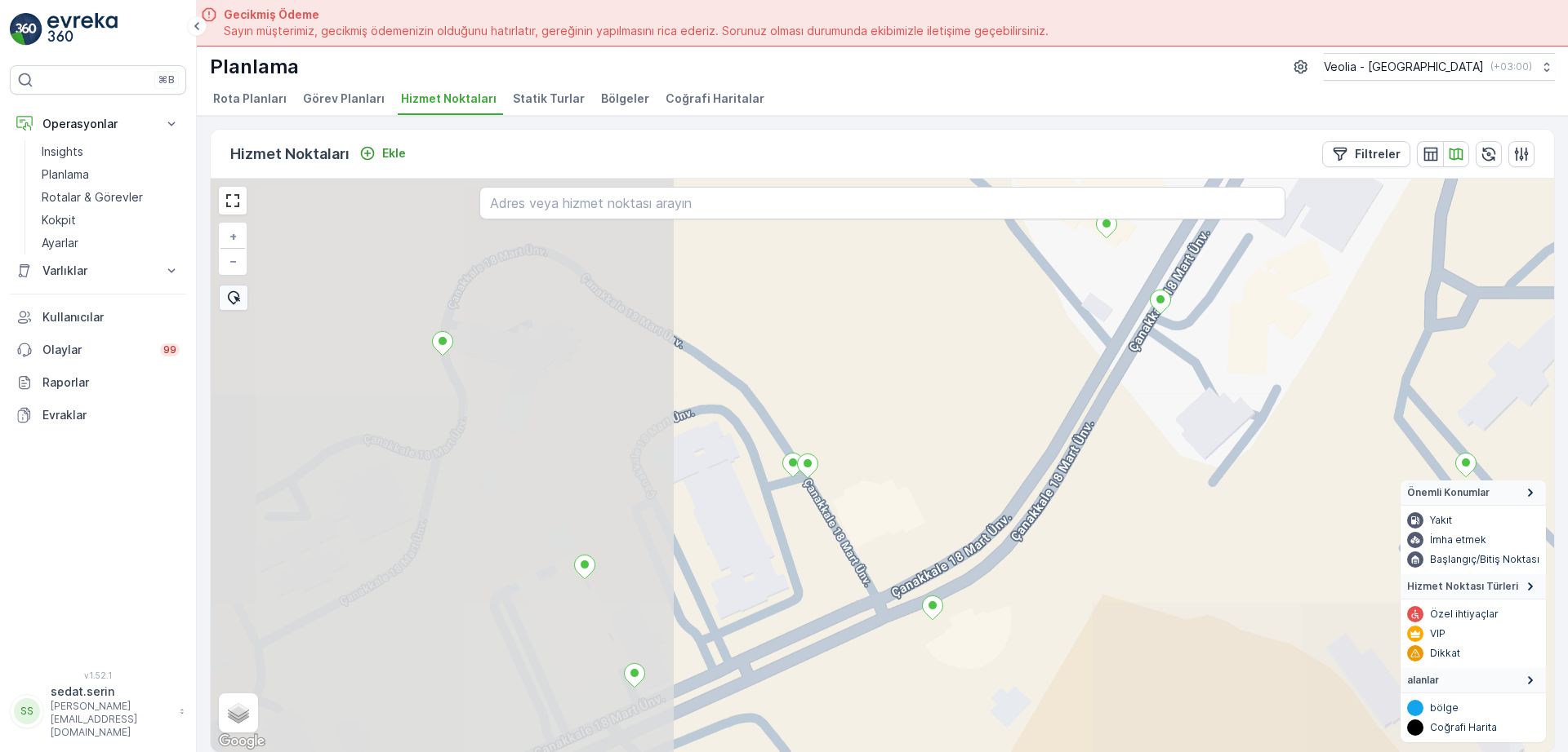
drag, startPoint x: 639, startPoint y: 592, endPoint x: 821, endPoint y: 413, distance: 255.3
click at [821, 413] on div "+ − Uydu Yol haritası Arazi Karışık Leaflet Klavye kısayolları Harita Verileri …" at bounding box center [882, 465] width 1343 height 573
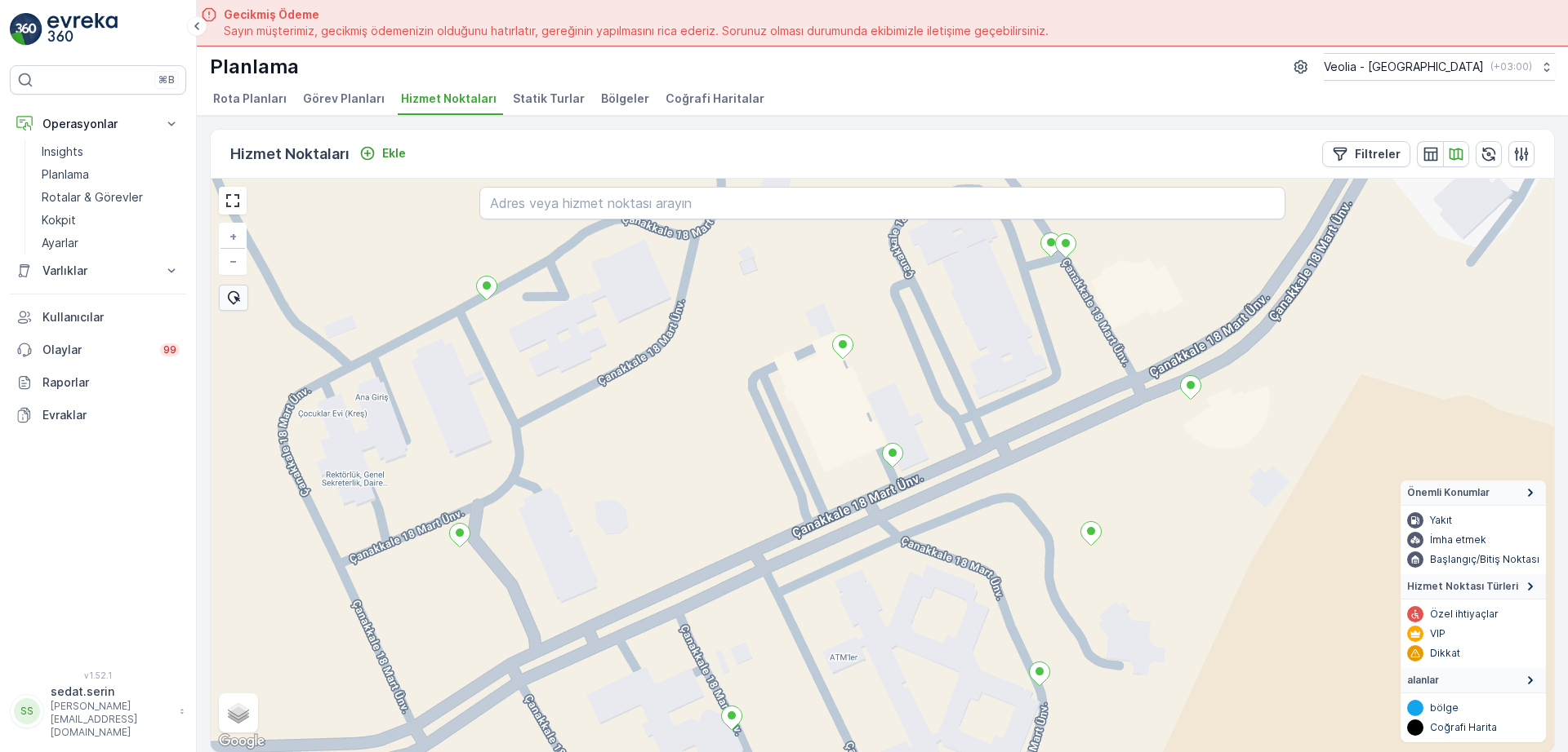
click at [784, 428] on div "MSW_2nolu_17_7m + − Uydu Yol haritası Arazi Karışık Leaflet Klavye kısayolları …" at bounding box center [882, 465] width 1343 height 573
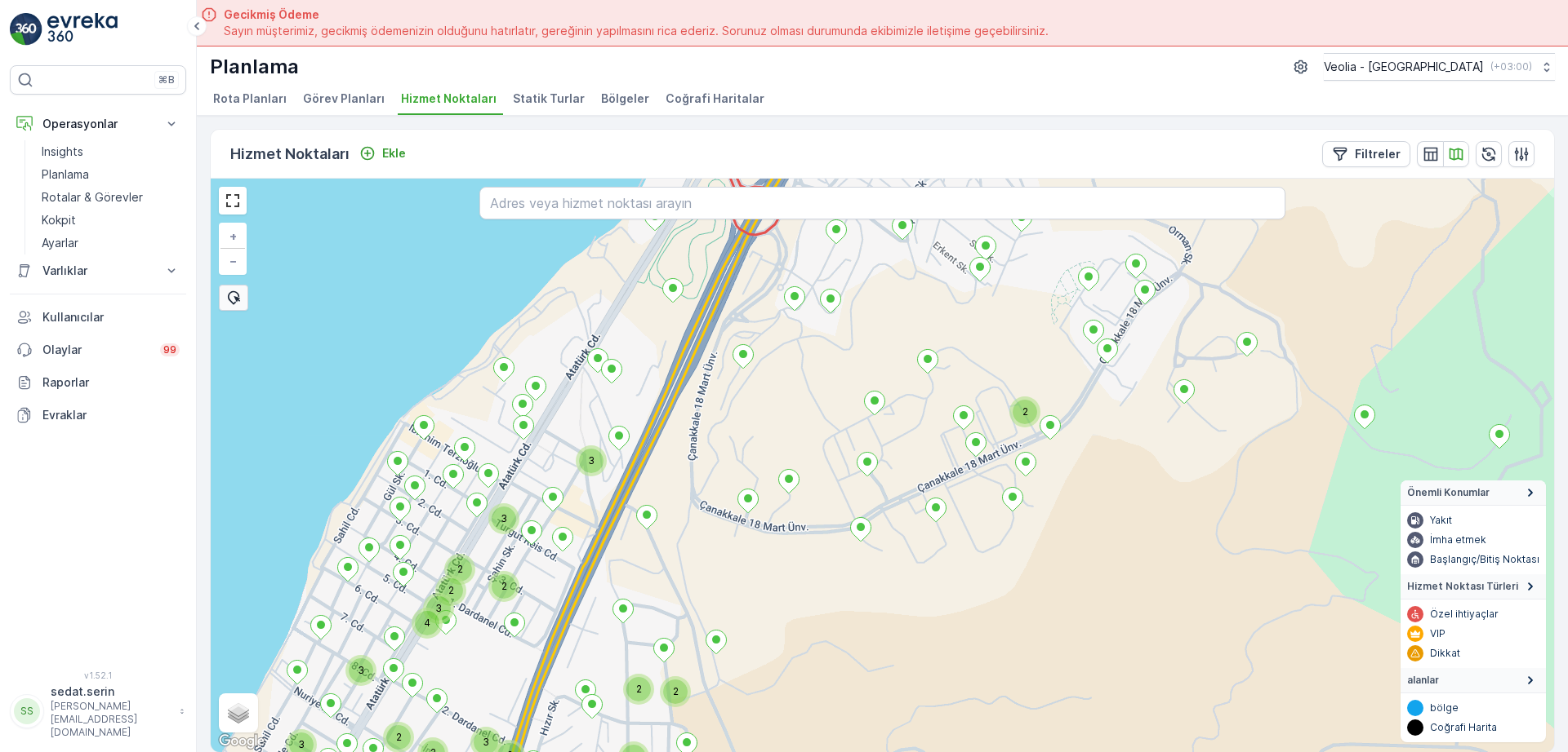
drag, startPoint x: 1032, startPoint y: 314, endPoint x: 982, endPoint y: 358, distance: 66.6
click at [982, 358] on div "2 3 3 3 2 2 2 2 2 2 3 2 3 4 2 2 2 3 2 + − Uydu Yol haritası Arazi Karışık Leafl…" at bounding box center [882, 465] width 1343 height 573
